Goal: Complete application form

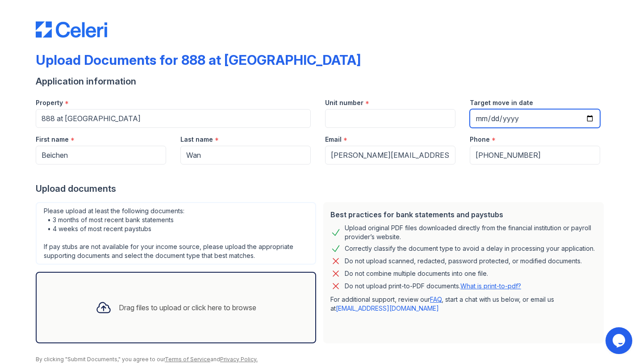
click at [483, 121] on input "Target move in date" at bounding box center [535, 118] width 130 height 19
click at [492, 118] on input "Target move in date" at bounding box center [535, 118] width 130 height 19
type input "[DATE]"
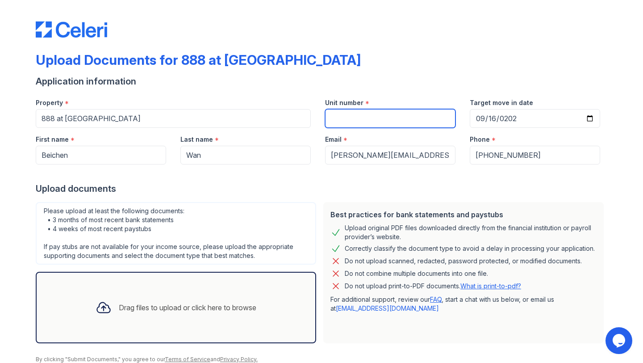
click at [418, 126] on input "Unit number" at bounding box center [390, 118] width 130 height 19
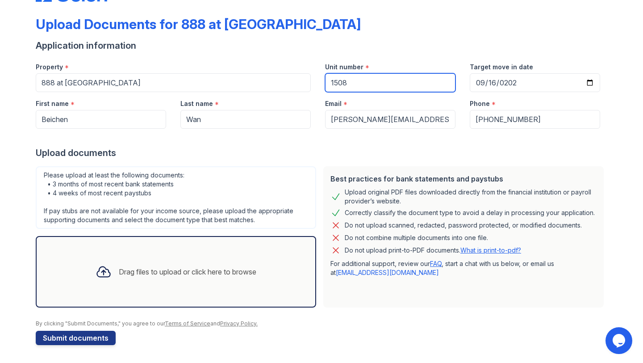
type input "1508"
click at [186, 272] on div "Drag files to upload or click here to browse" at bounding box center [188, 271] width 138 height 11
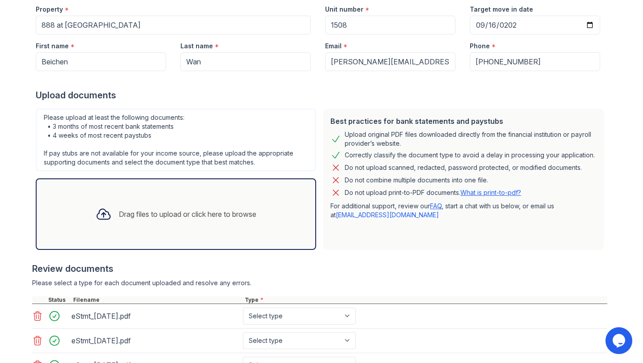
scroll to position [92, 0]
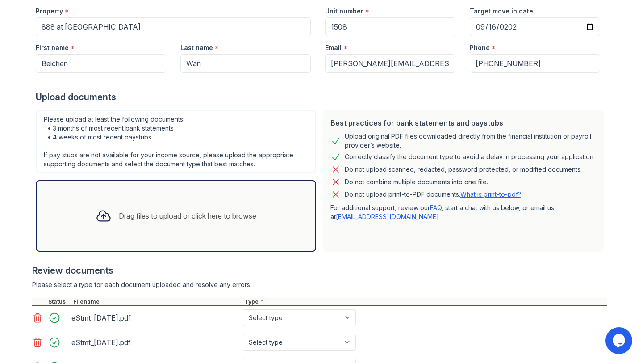
click at [199, 206] on div "Drag files to upload or click here to browse" at bounding box center [175, 216] width 175 height 30
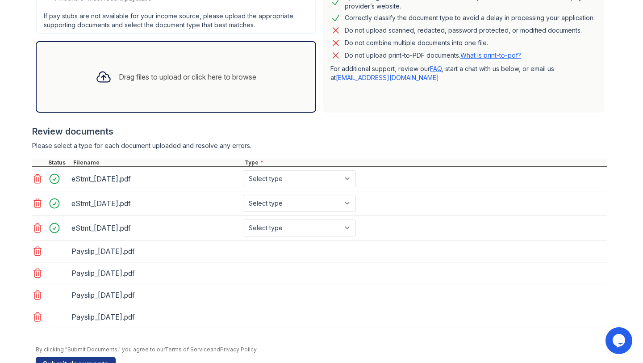
scroll to position [256, 0]
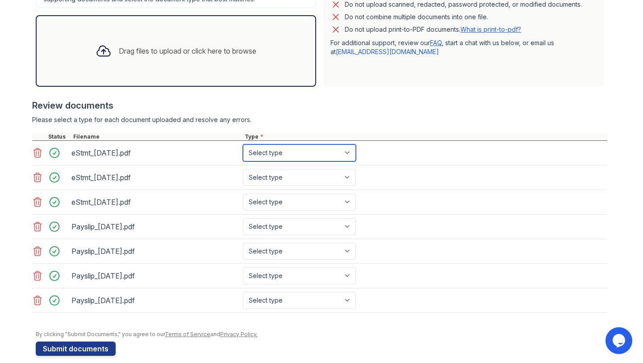
click at [306, 159] on select "Select type Paystub Bank Statement Offer Letter Tax Documents Benefit Award Let…" at bounding box center [299, 152] width 113 height 17
select select "bank_statement"
click at [243, 144] on select "Select type Paystub Bank Statement Offer Letter Tax Documents Benefit Award Let…" at bounding box center [299, 152] width 113 height 17
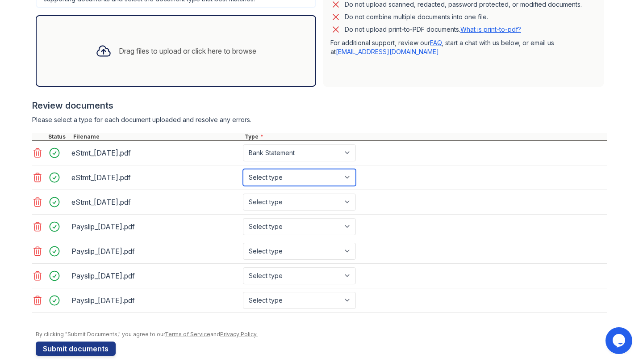
click at [304, 175] on select "Select type Paystub Bank Statement Offer Letter Tax Documents Benefit Award Let…" at bounding box center [299, 177] width 113 height 17
select select "bank_statement"
click at [243, 169] on select "Select type Paystub Bank Statement Offer Letter Tax Documents Benefit Award Let…" at bounding box center [299, 177] width 113 height 17
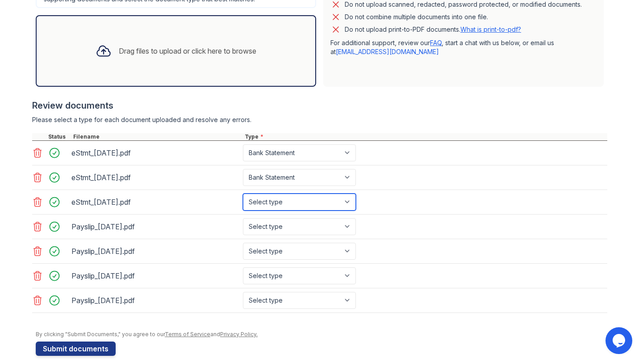
click at [303, 203] on select "Select type Paystub Bank Statement Offer Letter Tax Documents Benefit Award Let…" at bounding box center [299, 201] width 113 height 17
select select "bank_statement"
click at [243, 193] on select "Select type Paystub Bank Statement Offer Letter Tax Documents Benefit Award Let…" at bounding box center [299, 201] width 113 height 17
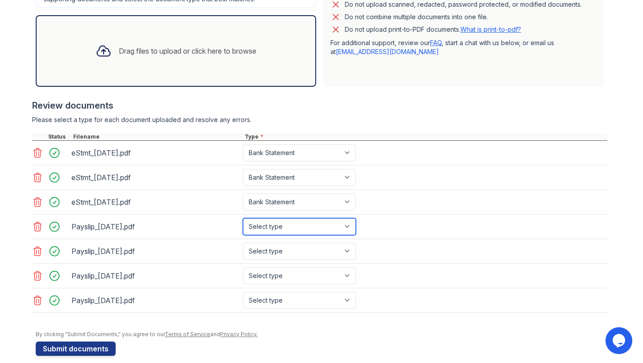
click at [298, 225] on select "Select type Paystub Bank Statement Offer Letter Tax Documents Benefit Award Let…" at bounding box center [299, 226] width 113 height 17
select select "paystub"
click at [243, 218] on select "Select type Paystub Bank Statement Offer Letter Tax Documents Benefit Award Let…" at bounding box center [299, 226] width 113 height 17
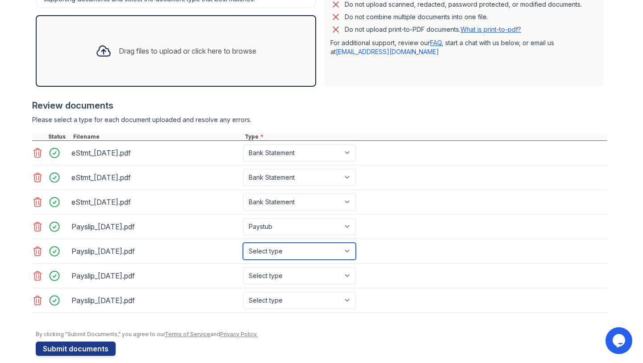
click at [294, 249] on select "Select type Paystub Bank Statement Offer Letter Tax Documents Benefit Award Let…" at bounding box center [299, 251] width 113 height 17
select select "paystub"
click at [243, 243] on select "Select type Paystub Bank Statement Offer Letter Tax Documents Benefit Award Let…" at bounding box center [299, 251] width 113 height 17
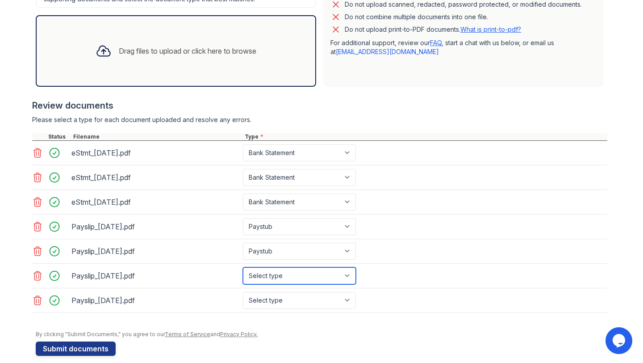
click at [300, 268] on select "Select type Paystub Bank Statement Offer Letter Tax Documents Benefit Award Let…" at bounding box center [299, 275] width 113 height 17
select select "paystub"
click at [243, 267] on select "Select type Paystub Bank Statement Offer Letter Tax Documents Benefit Award Let…" at bounding box center [299, 275] width 113 height 17
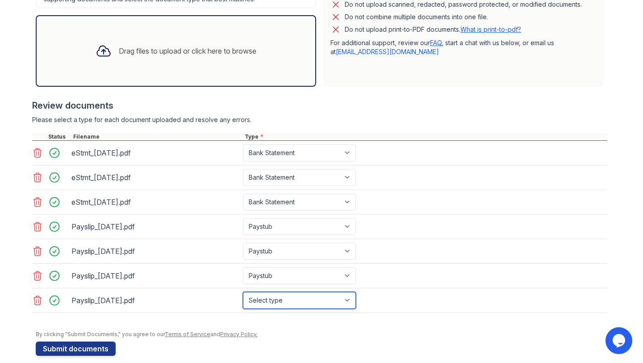
click at [299, 302] on select "Select type Paystub Bank Statement Offer Letter Tax Documents Benefit Award Let…" at bounding box center [299, 300] width 113 height 17
select select "paystub"
click at [243, 292] on select "Select type Paystub Bank Statement Offer Letter Tax Documents Benefit Award Let…" at bounding box center [299, 300] width 113 height 17
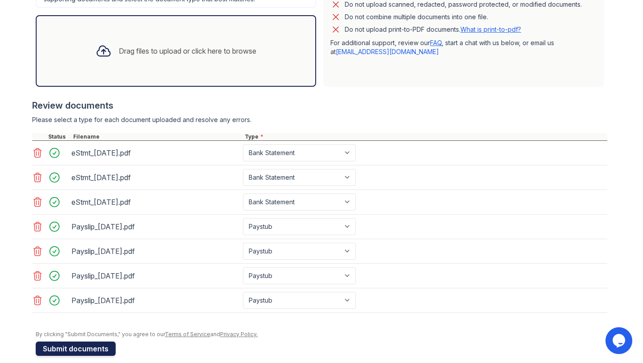
click at [65, 309] on button "Submit documents" at bounding box center [76, 348] width 80 height 14
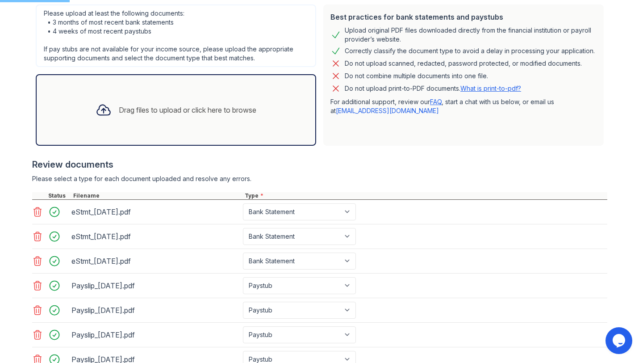
scroll to position [193, 0]
